Goal: Navigation & Orientation: Find specific page/section

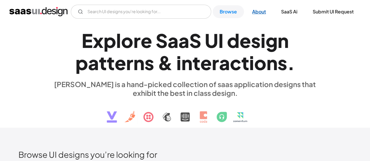
click at [259, 7] on link "About" at bounding box center [259, 11] width 28 height 13
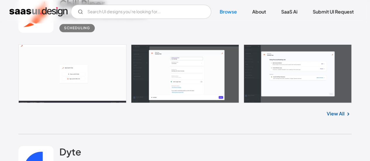
scroll to position [1414, 0]
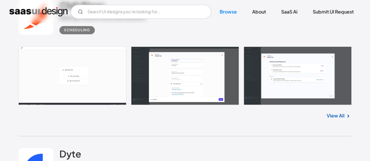
click at [208, 90] on link at bounding box center [184, 76] width 333 height 59
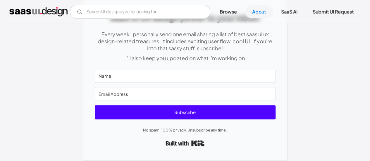
scroll to position [304, 0]
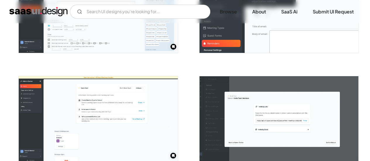
scroll to position [1053, 0]
